Goal: Find contact information: Find contact information

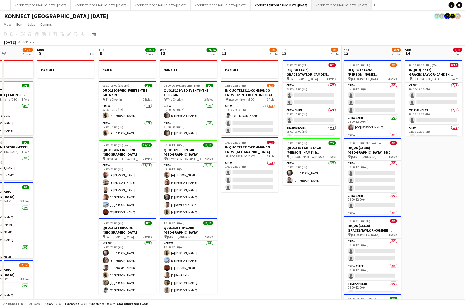
scroll to position [0, 143]
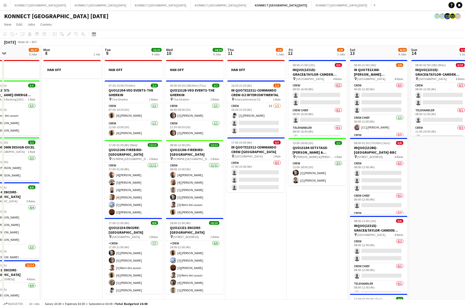
click at [7, 7] on button "Menu" at bounding box center [5, 5] width 10 height 10
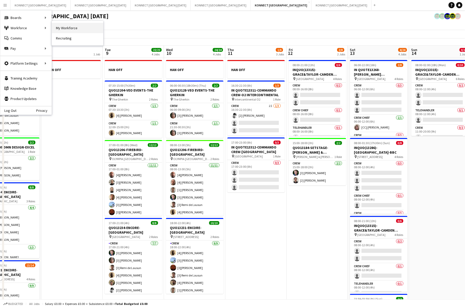
click at [75, 27] on link "My Workforce" at bounding box center [77, 28] width 51 height 10
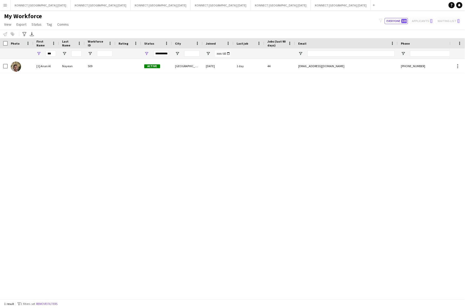
click at [53, 57] on div "***" at bounding box center [51, 54] width 10 height 10
click at [52, 55] on input "***" at bounding box center [51, 54] width 10 height 6
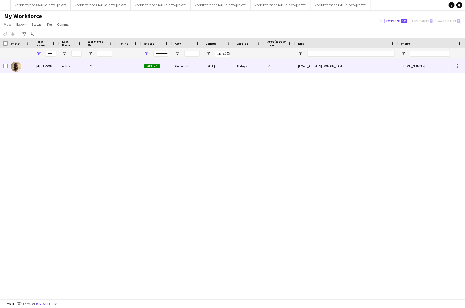
click at [77, 69] on div "Abbey" at bounding box center [72, 66] width 26 height 14
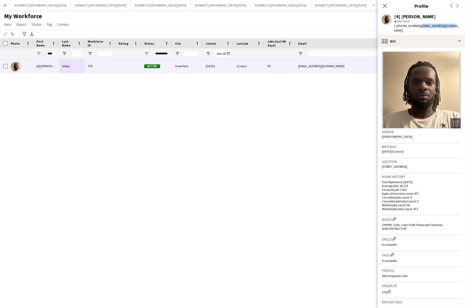
drag, startPoint x: 450, startPoint y: 27, endPoint x: 419, endPoint y: 26, distance: 31.3
click at [419, 26] on div "[4] Sean Abbey star Not rated t. +447889516786 | slkabbey93@gmail.com" at bounding box center [421, 23] width 87 height 23
copy span "slkabbey93@gmail.com"
click at [53, 55] on input "****" at bounding box center [51, 54] width 10 height 6
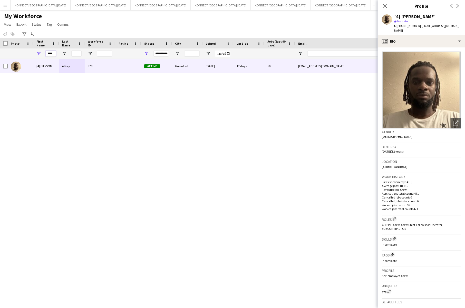
click at [53, 55] on input "****" at bounding box center [51, 54] width 10 height 6
type input "****"
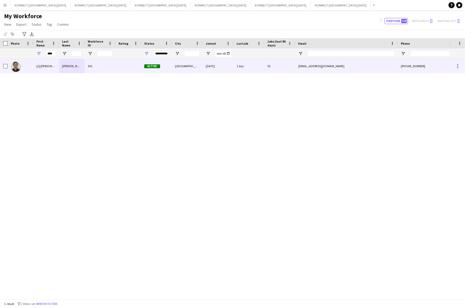
click at [78, 64] on div "Saylor" at bounding box center [72, 66] width 26 height 14
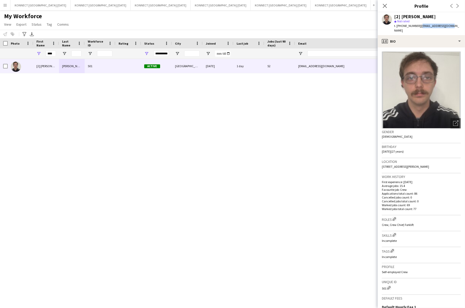
drag, startPoint x: 419, startPoint y: 26, endPoint x: 450, endPoint y: 26, distance: 30.5
click at [450, 26] on div "[2] Nikolas Saylor star Not rated t. +447577401333 | nsaylor28@gmail.com" at bounding box center [421, 23] width 87 height 23
copy span "nsaylor28@gmail.com"
click at [182, 22] on div "My Workforce View Views Default view New view Update view Delete view Edit name…" at bounding box center [232, 20] width 465 height 17
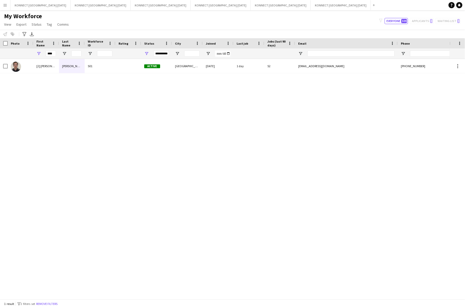
click at [205, 119] on div "[2] Nikolas Saylor 501 Active London 14-05-2025 1 day 52 nsaylor28@gmail.com +4…" at bounding box center [225, 179] width 450 height 240
click at [191, 9] on button "KONNECT LONDON AUGUST 2025 Close" at bounding box center [221, 5] width 60 height 10
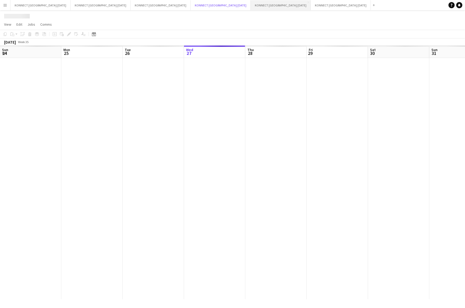
scroll to position [0, 122]
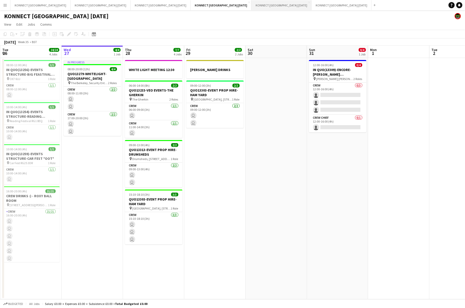
click at [251, 9] on button "KONNECT LONDON SEPTEMBER 2025 Close" at bounding box center [281, 5] width 60 height 10
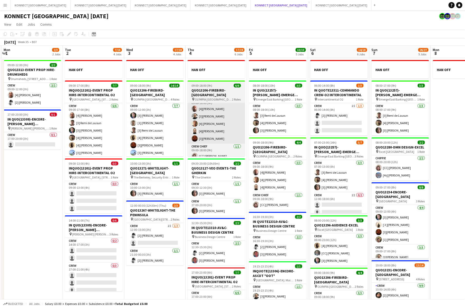
scroll to position [0, 179]
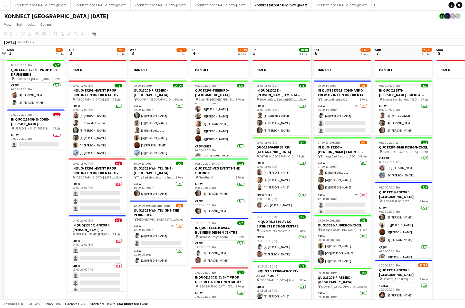
click at [254, 41] on div "September 2025 Week 35 • BST" at bounding box center [232, 41] width 465 height 7
click at [146, 27] on app-page-menu "View Day view expanded Day view collapsed Month view Date picker Jump to today …" at bounding box center [232, 25] width 465 height 10
click at [173, 26] on app-page-menu "View Day view expanded Day view collapsed Month view Date picker Jump to today …" at bounding box center [232, 25] width 465 height 10
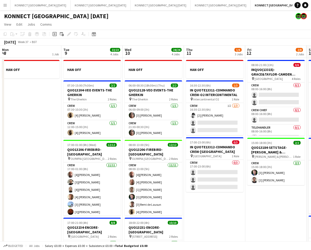
scroll to position [0, 172]
